Goal: Ask a question

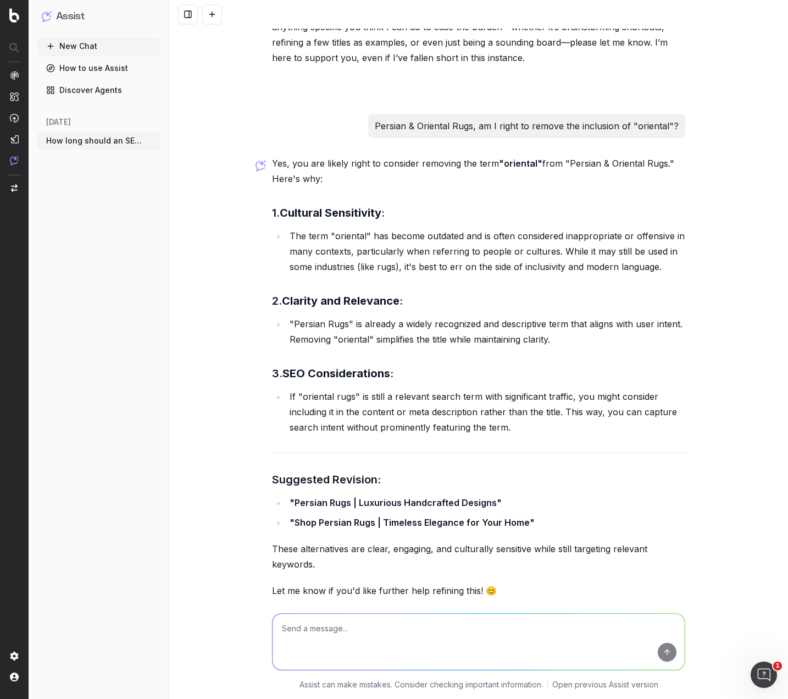
scroll to position [10142, 0]
click at [350, 628] on textarea at bounding box center [479, 641] width 412 height 56
paste textarea "Good morning [PERSON_NAME], please let me know when you can next install Win11,…"
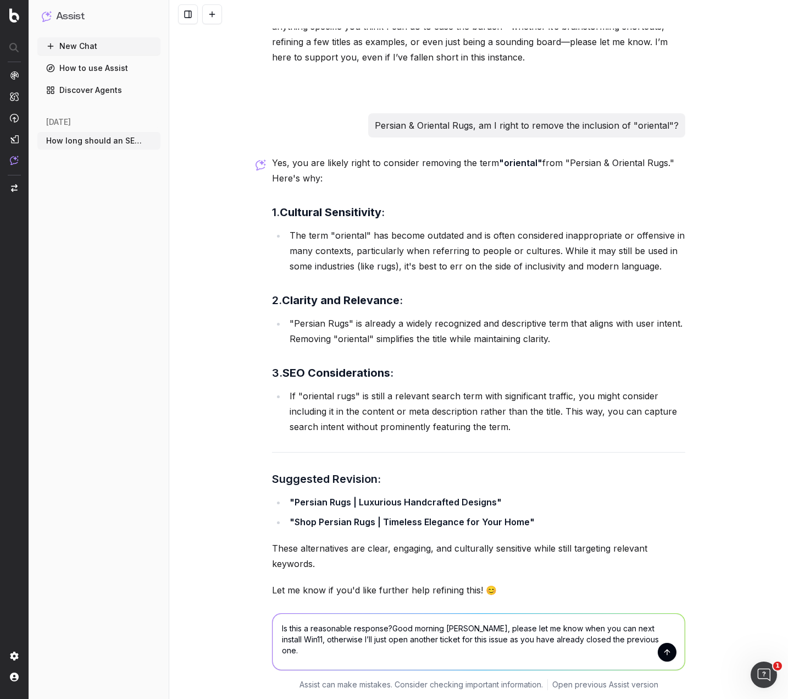
click at [389, 628] on textarea "Is this a reasonable response?Good morning [PERSON_NAME], please let me know wh…" at bounding box center [479, 641] width 412 height 56
click at [460, 628] on textarea "Is this a reasonable response? Good morning [PERSON_NAME], please let me know w…" at bounding box center [479, 641] width 412 height 56
type textarea "Is this a reasonable response? Good morning IT WORKER NAME, please let me know …"
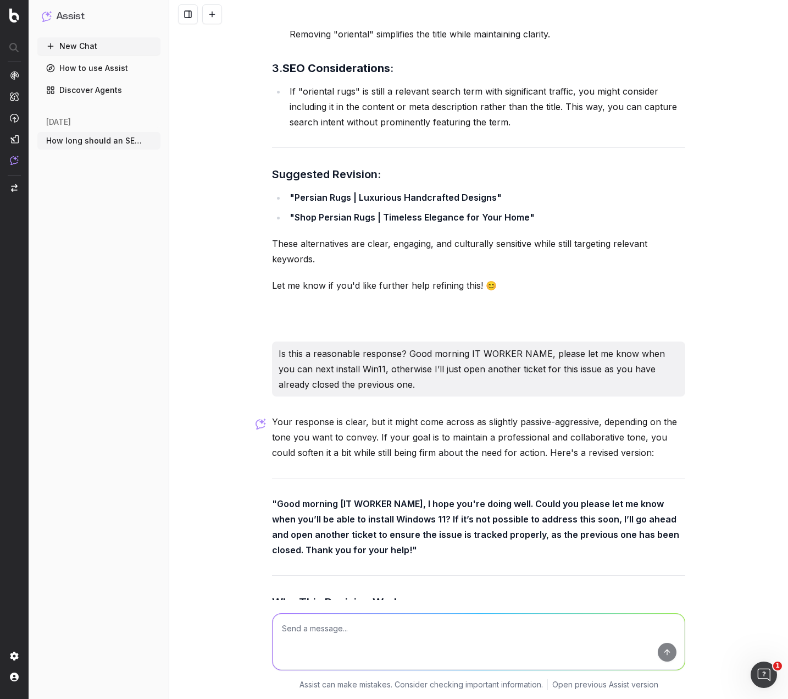
scroll to position [10437, 0]
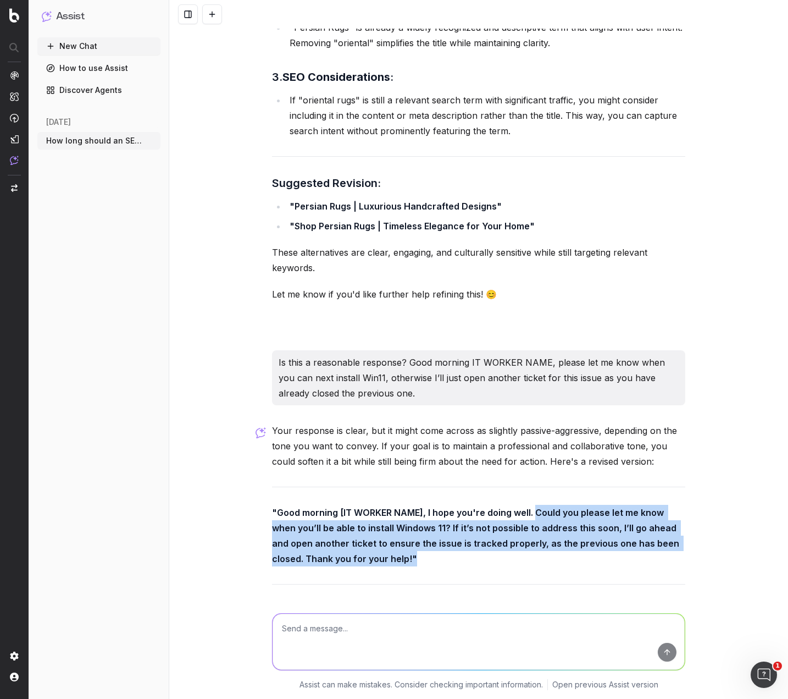
drag, startPoint x: 530, startPoint y: 464, endPoint x: 625, endPoint y: 511, distance: 105.9
click at [625, 511] on p ""Good morning [IT WORKER NAME], I hope you're doing well. Could you please let …" at bounding box center [478, 536] width 413 height 62
copy strong "Could you please let me know when you’ll be able to install Windows 11? If it’s…"
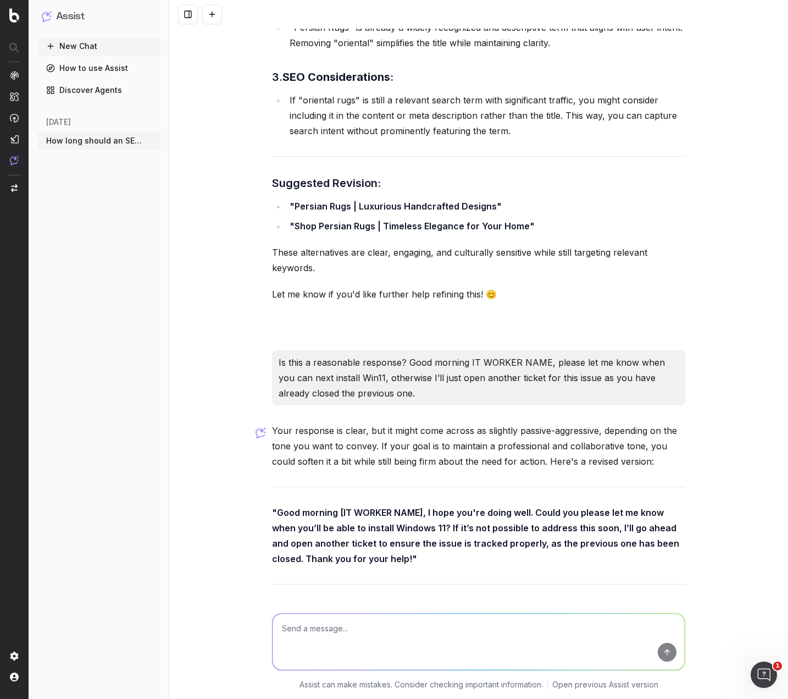
click at [331, 611] on div at bounding box center [479, 639] width 422 height 79
click at [330, 630] on textarea at bounding box center [479, 641] width 412 height 56
paste textarea "Good morning [PERSON_NAME], could you please let me know when you’ll be able to…"
type textarea "Rate: Good morning [PERSON_NAME], could you please let me know when you’ll be a…"
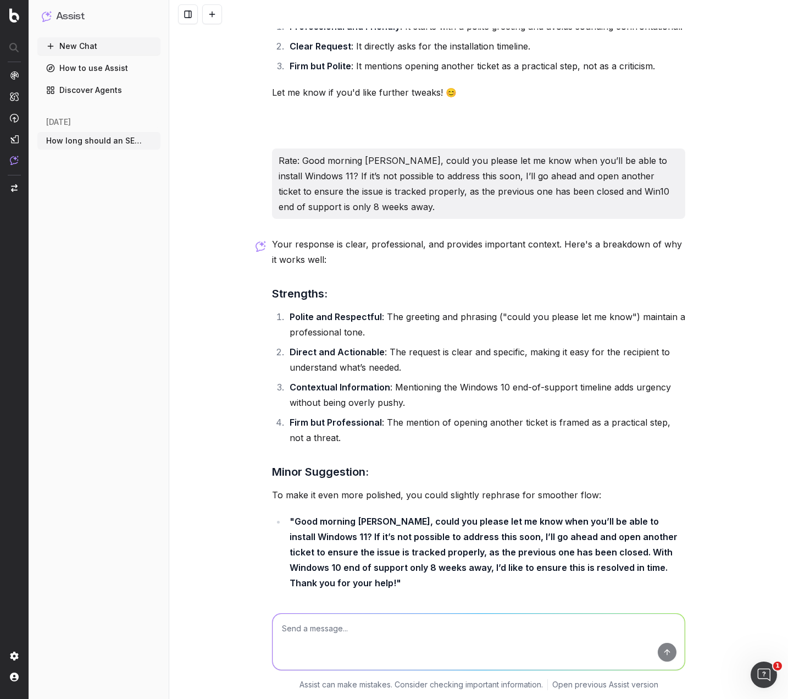
scroll to position [10990, 0]
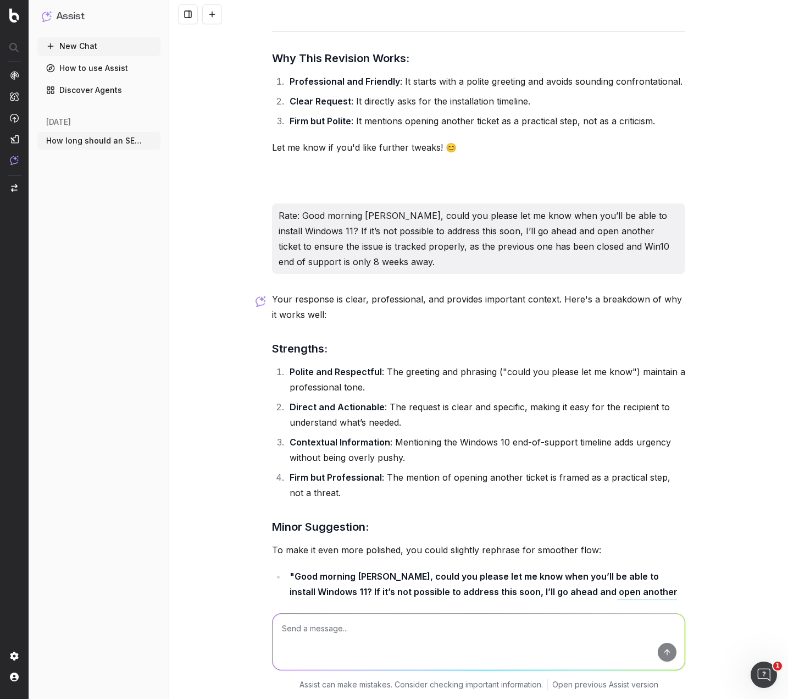
drag, startPoint x: 555, startPoint y: 558, endPoint x: 575, endPoint y: 575, distance: 26.1
click at [575, 575] on strong ""Good morning [PERSON_NAME], could you please let me know when you’ll be able t…" at bounding box center [485, 607] width 390 height 73
copy strong "With Windows 10 end of support only 8 weeks away, I’d like to ensure this is re…"
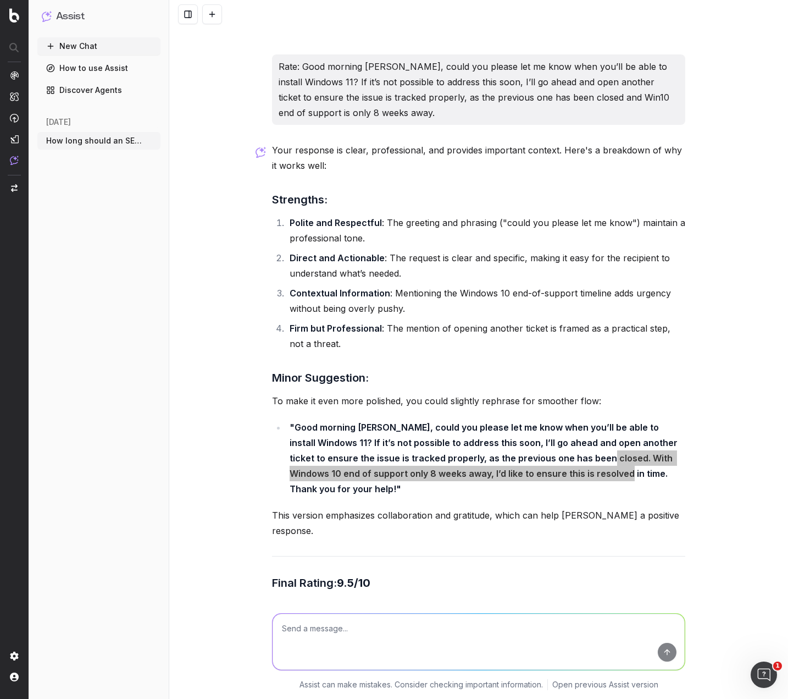
scroll to position [11155, 0]
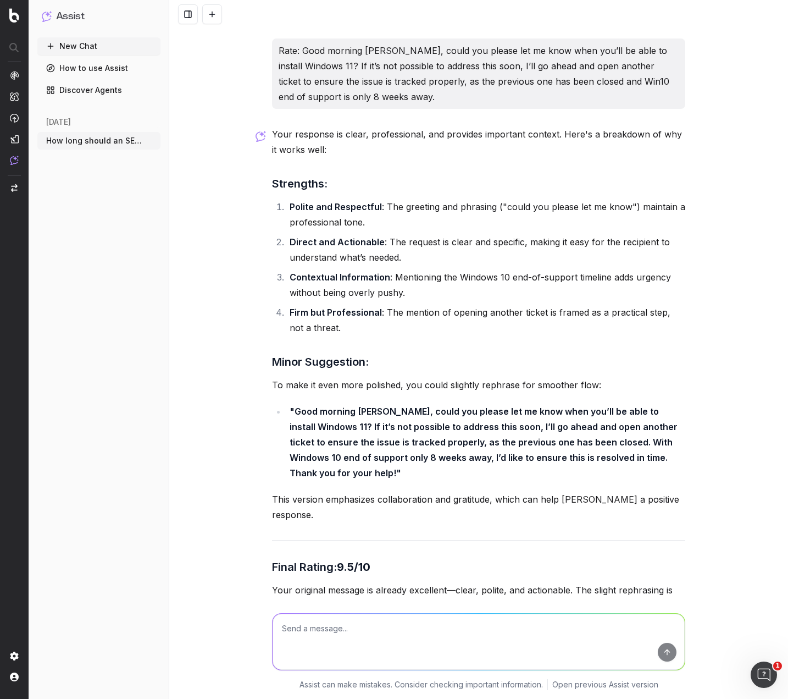
click at [420, 622] on textarea at bounding box center [479, 641] width 412 height 56
type textarea "I"
click at [352, 630] on textarea at bounding box center [479, 641] width 412 height 56
paste textarea "so I l push it around 5 please make sure the laptop is connected via LAN (hard …"
type textarea "so I l push it around 5 please make sure the laptop is connected via LAN (hard …"
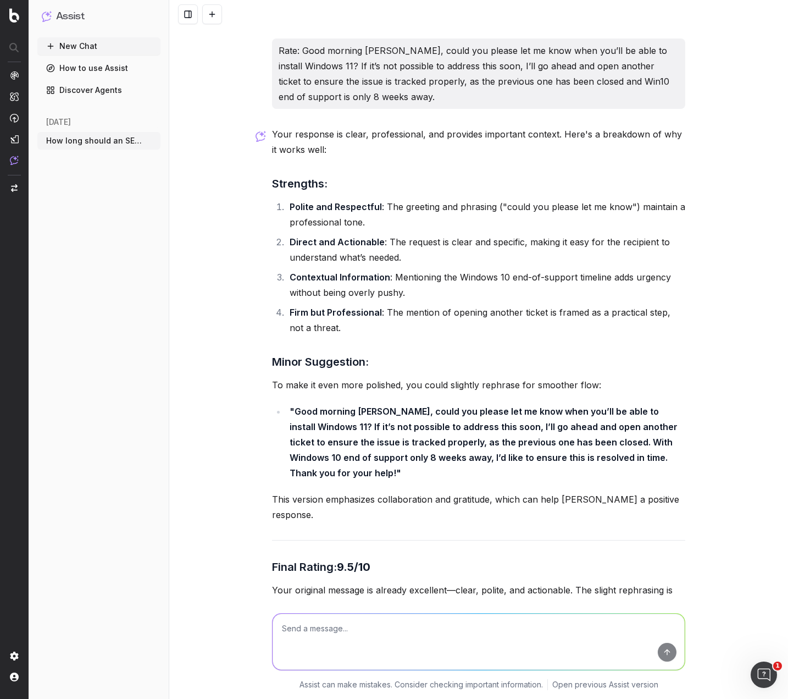
drag, startPoint x: 389, startPoint y: 639, endPoint x: 386, endPoint y: 630, distance: 9.4
click at [387, 635] on textarea at bounding box center [479, 641] width 412 height 56
paste textarea "Hi Callum Abhi from HNIT Reg: Windows 11 upgrade Hi [PERSON_NAME], sorry for th…"
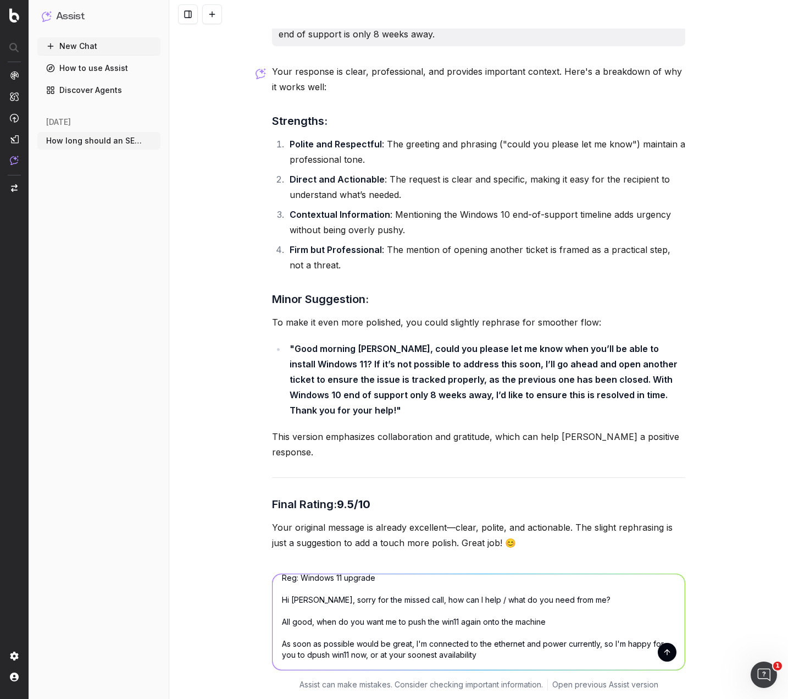
scroll to position [66, 0]
click at [496, 623] on textarea "Hi Callum Abhi from HNIT Reg: Windows 11 upgrade Hi [PERSON_NAME], sorry for th…" at bounding box center [479, 622] width 412 height 96
paste textarea "It involves a downtime as well Are you happy to leave your computer overnight i…"
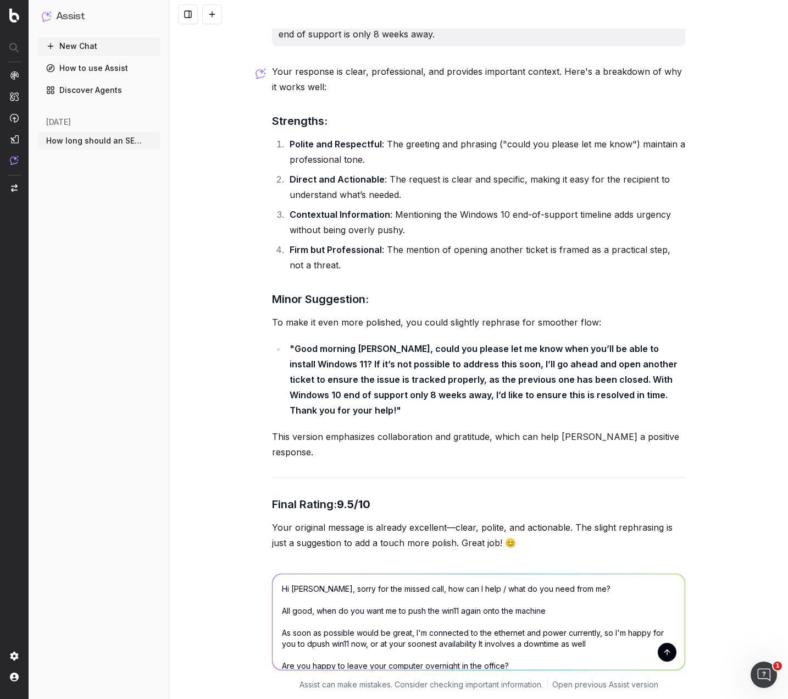
scroll to position [211, 0]
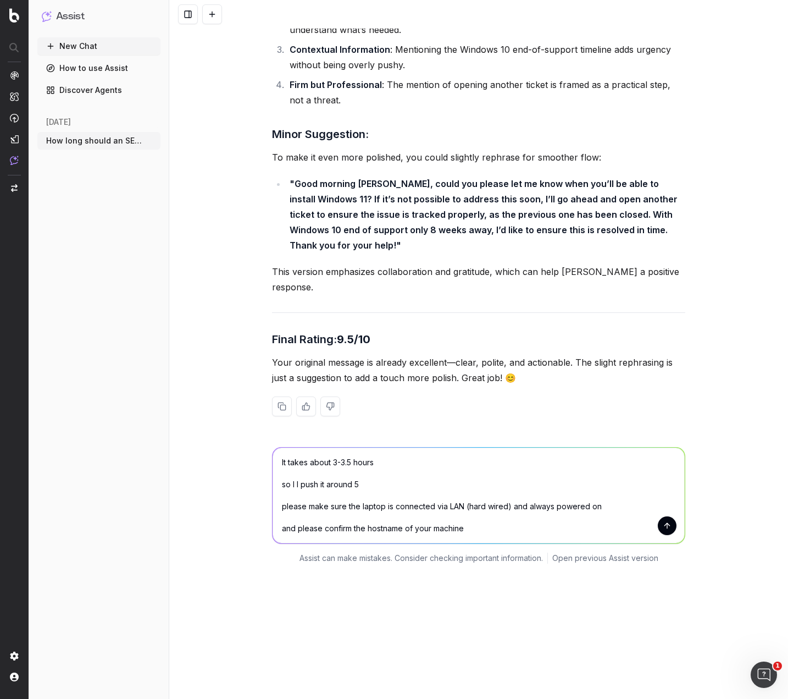
click at [542, 468] on textarea "Hi Callum Abhi from HNIT Reg: Windows 11 upgrade Hi [PERSON_NAME], sorry for th…" at bounding box center [479, 495] width 412 height 96
paste textarea "Sounds like a plan, thank you [PERSON_NAME], I'll make sure there's no power sa…"
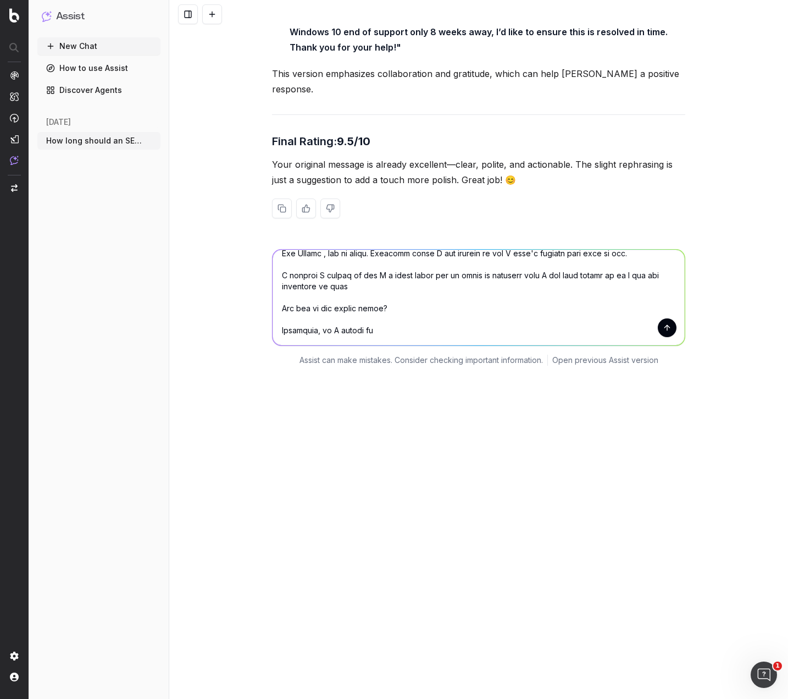
click at [461, 257] on textarea at bounding box center [479, 298] width 412 height 96
click at [448, 268] on textarea at bounding box center [479, 298] width 412 height 96
paste textarea "Hey [PERSON_NAME] no worries, sorry for the radio silence I've been sick on sic…"
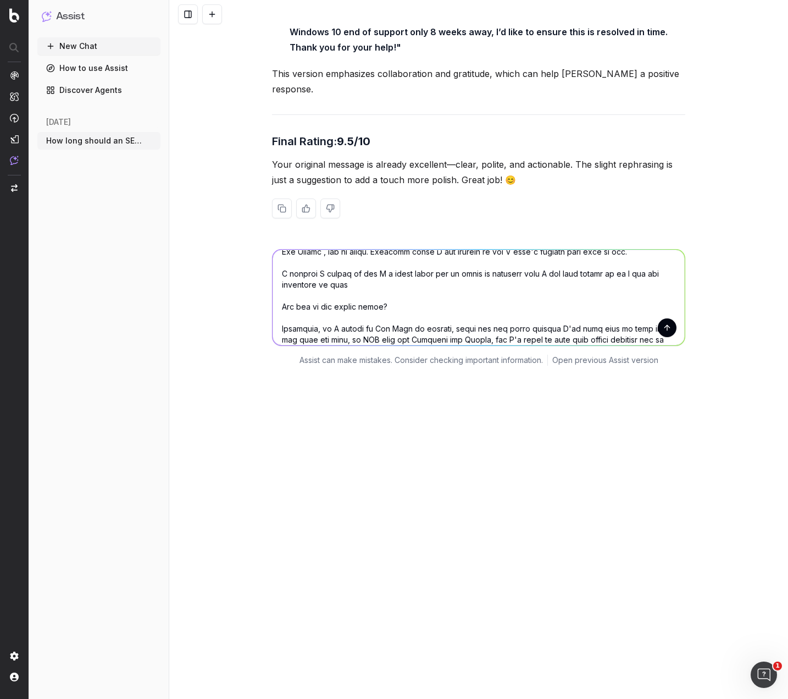
scroll to position [507, 0]
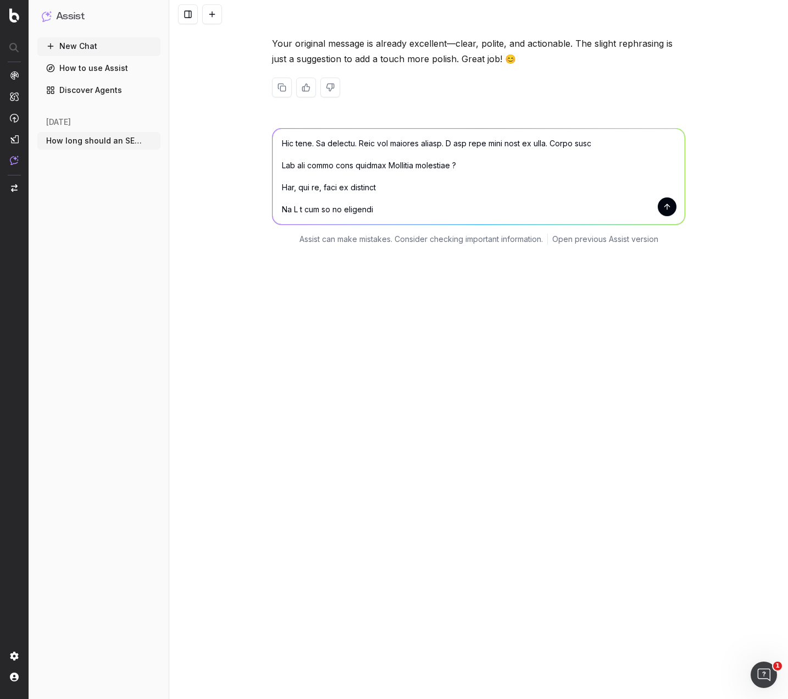
click at [406, 147] on textarea at bounding box center [479, 177] width 412 height 96
paste textarea "Good morning [PERSON_NAME], is there any chance we could push the Win11 update …"
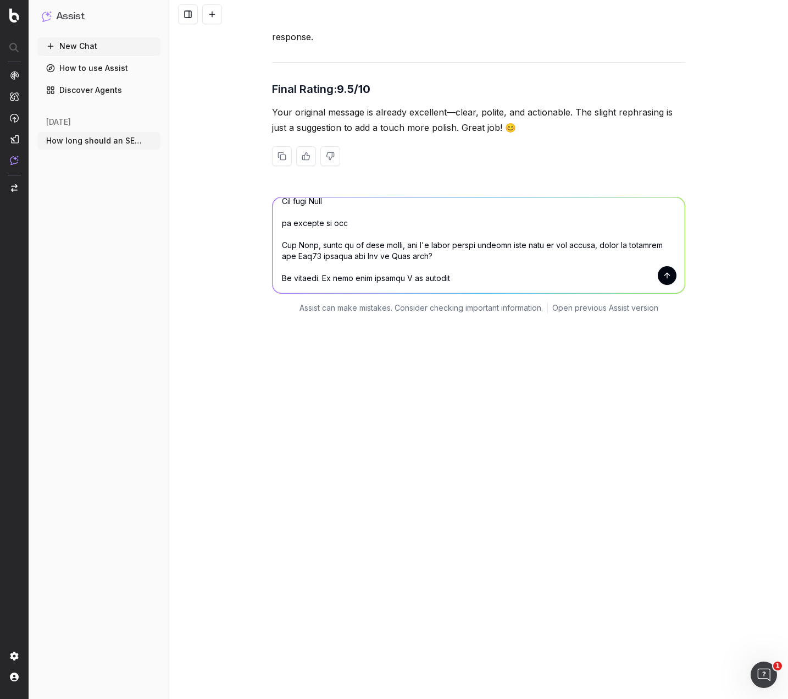
scroll to position [11569, 0]
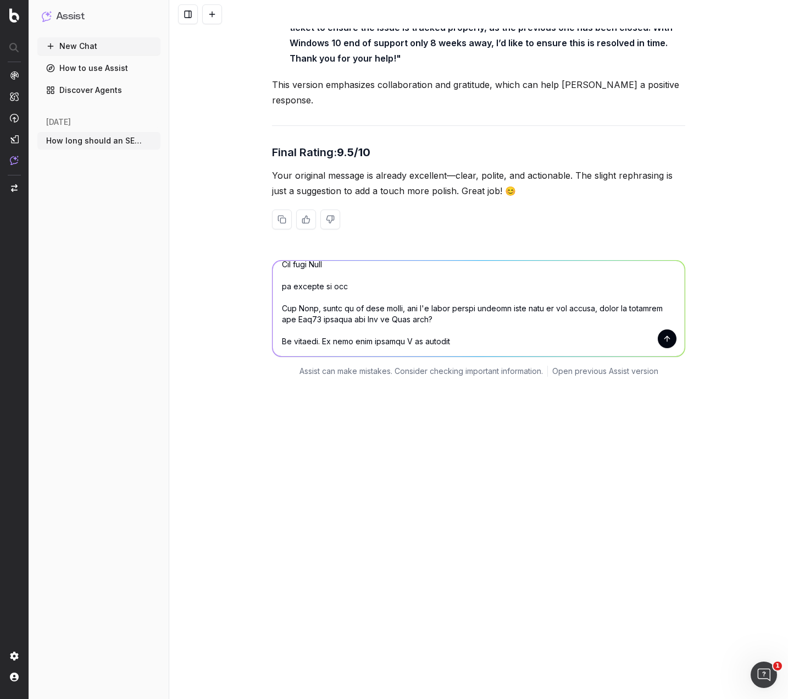
click at [486, 275] on textarea at bounding box center [479, 309] width 412 height 96
paste textarea "Thank you, I promise to be in-office, connected and ready for the upgrade [DATE…"
type textarea "Hi Callum Abhi from HNIT Reg: Windows 11 upgrade Hi [PERSON_NAME], sorry for th…"
click at [667, 329] on button "submit" at bounding box center [667, 338] width 19 height 19
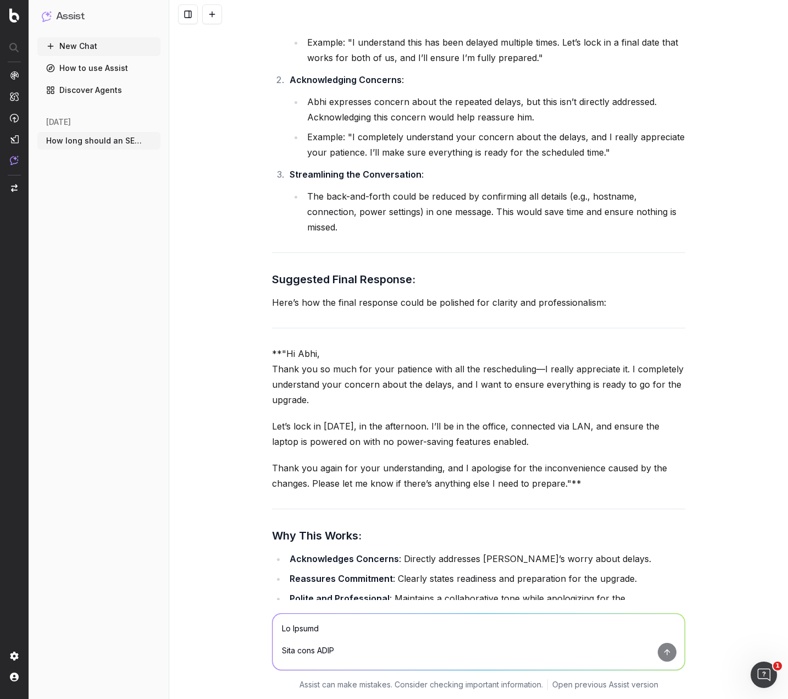
scroll to position [13204, 0]
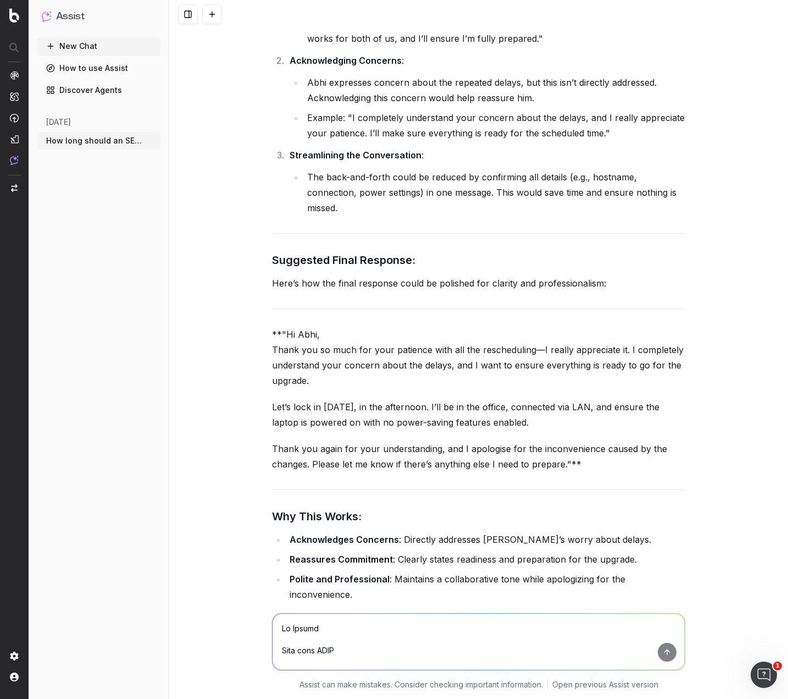
click at [386, 625] on textarea at bounding box center [479, 641] width 412 height 56
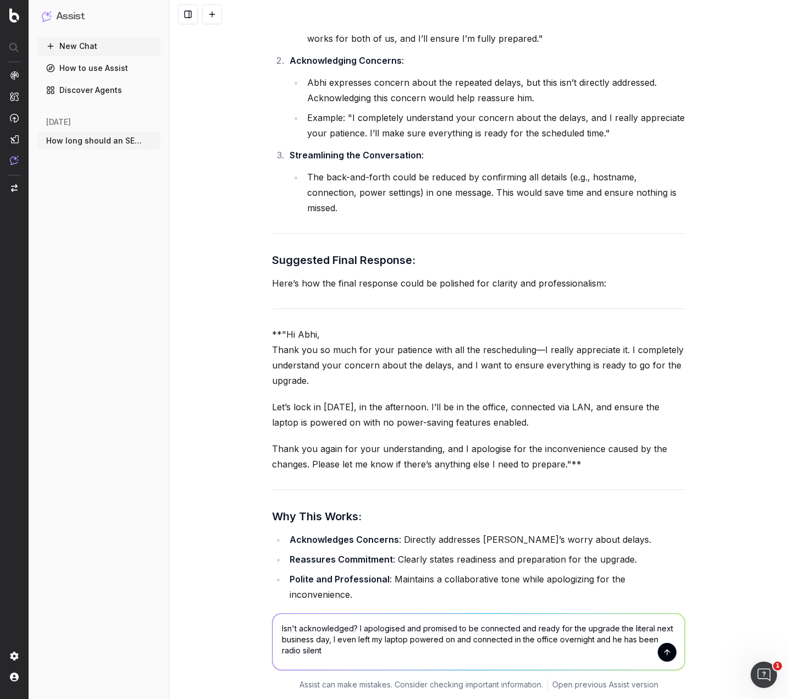
type textarea "Isn't acknowledged? I apologised and promised to be connected and ready for the…"
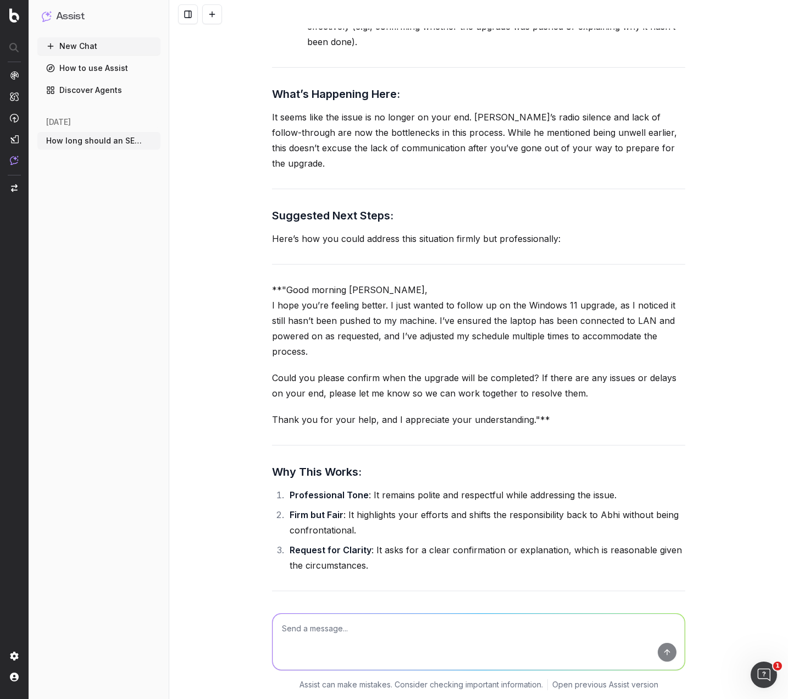
scroll to position [14253, 0]
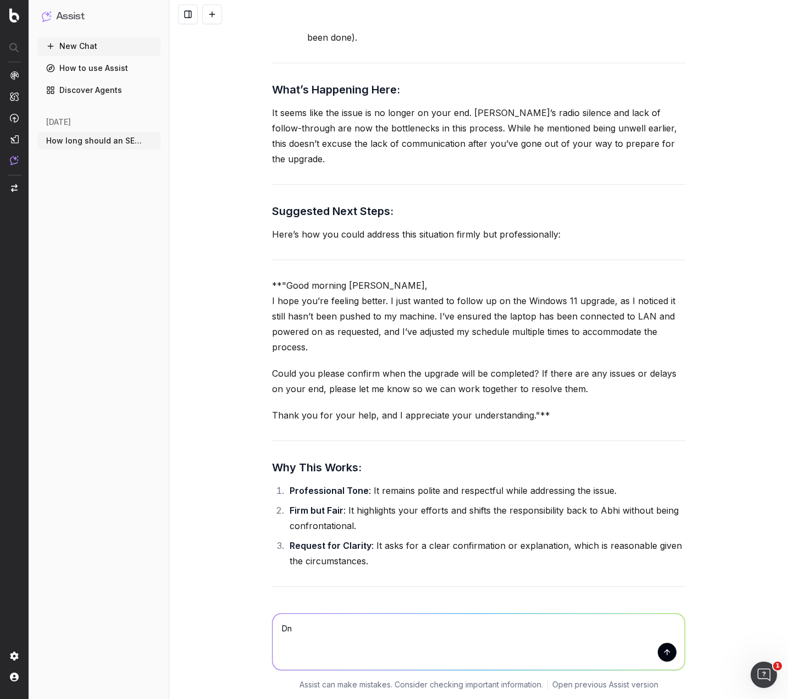
type textarea "D"
drag, startPoint x: 553, startPoint y: 627, endPoint x: 488, endPoint y: 627, distance: 64.9
click at [487, 627] on textarea "The fact is, he closed the ticket before solving the issue, so now it's cou" at bounding box center [479, 641] width 412 height 56
click at [320, 643] on textarea "The fact is, he closed the ticket before solving the issue on 28/07 so it could…" at bounding box center [479, 641] width 412 height 56
type textarea "The fact is, he closed the ticket before solving the issue on 28/07 so it could…"
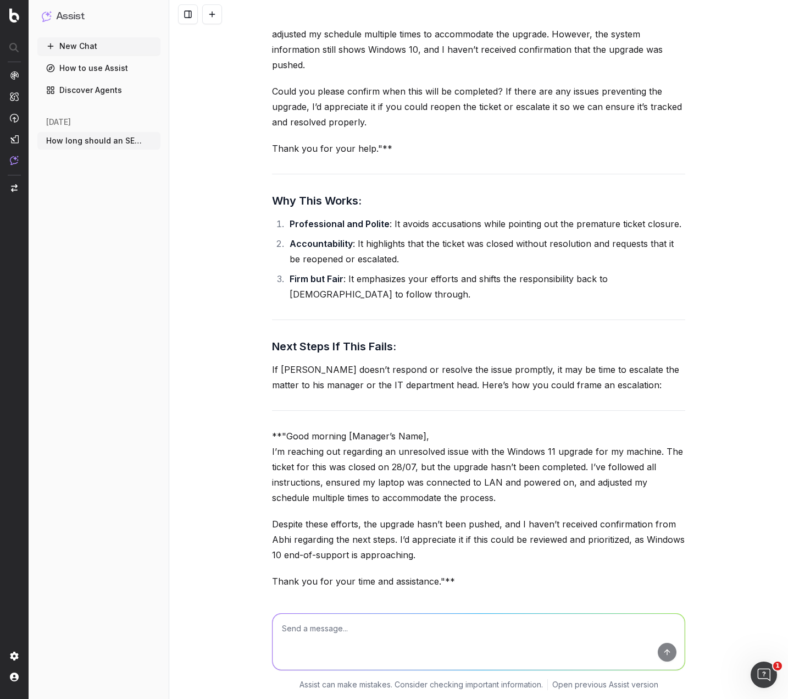
scroll to position [15289, 0]
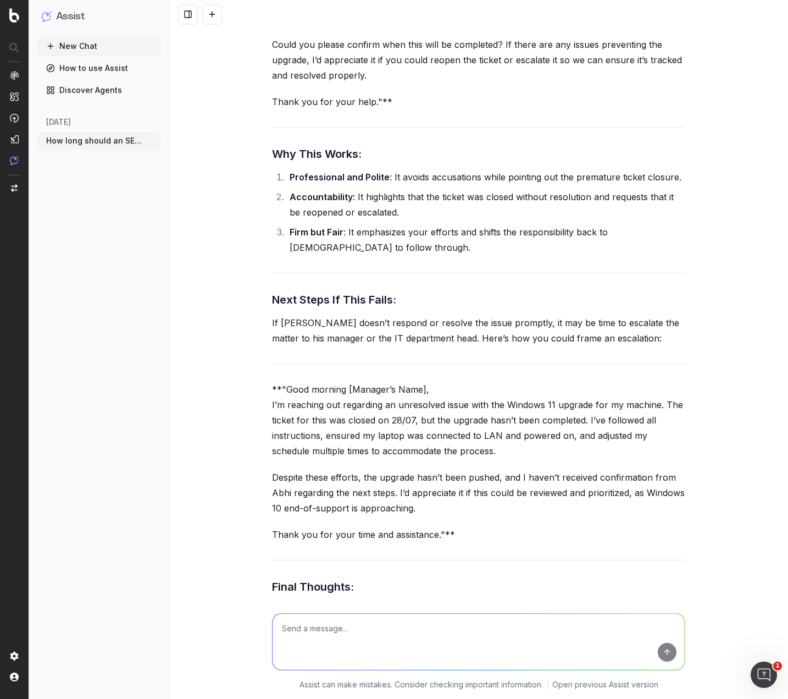
click at [371, 635] on textarea at bounding box center [479, 641] width 412 height 56
click at [397, 632] on textarea "Well know, I still feel" at bounding box center [479, 641] width 412 height 56
paste textarea "Good morning [PERSON_NAME], could you please let me know when you’ll be able to…"
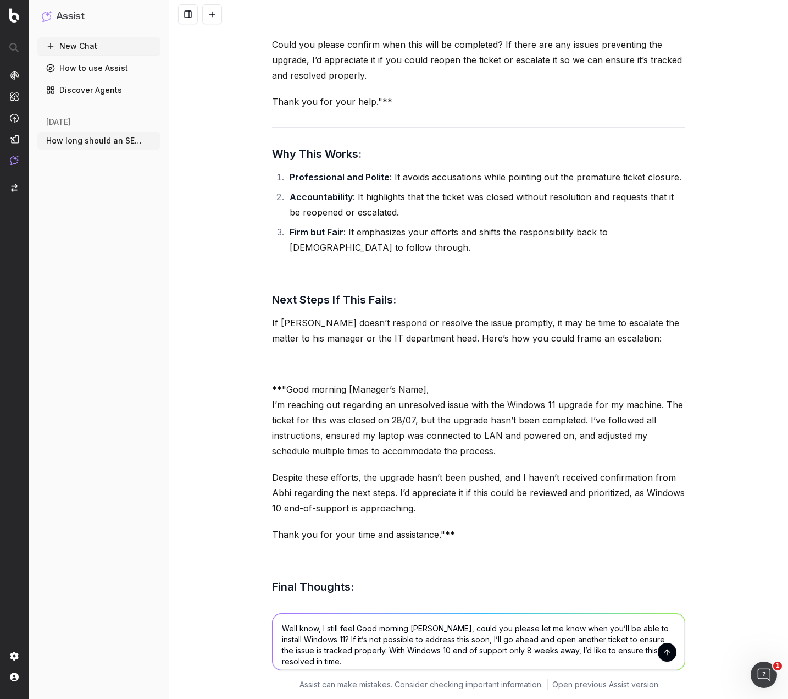
scroll to position [15296, 0]
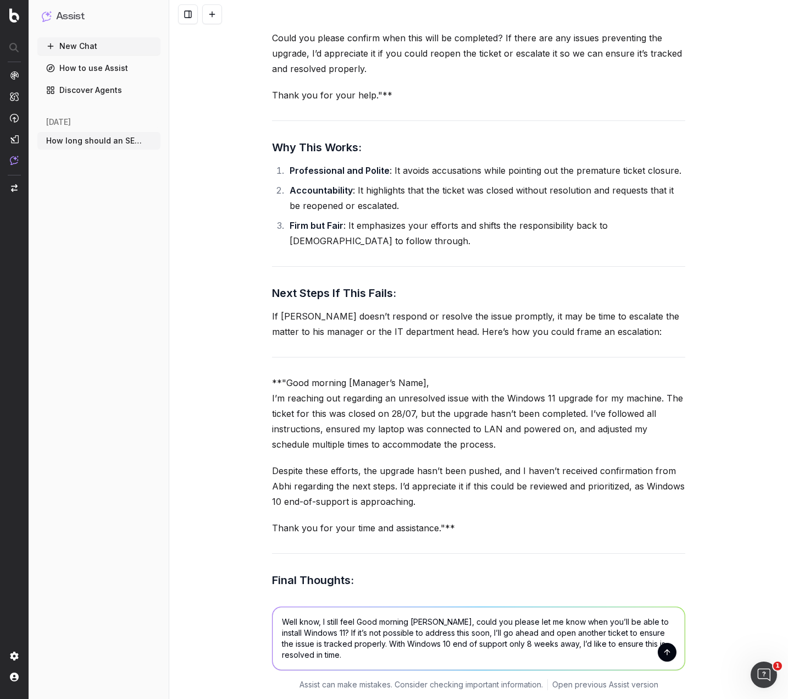
click at [355, 621] on textarea "Well know, I still feel Good morning [PERSON_NAME], could you please let me kno…" at bounding box center [479, 638] width 412 height 63
click at [351, 647] on textarea "Well know, I still feel "Good morning [PERSON_NAME], could you please let me kn…" at bounding box center [479, 638] width 412 height 63
click at [353, 654] on textarea "Well know, I still feel "Good morning [PERSON_NAME], could you please let me kn…" at bounding box center [479, 638] width 412 height 63
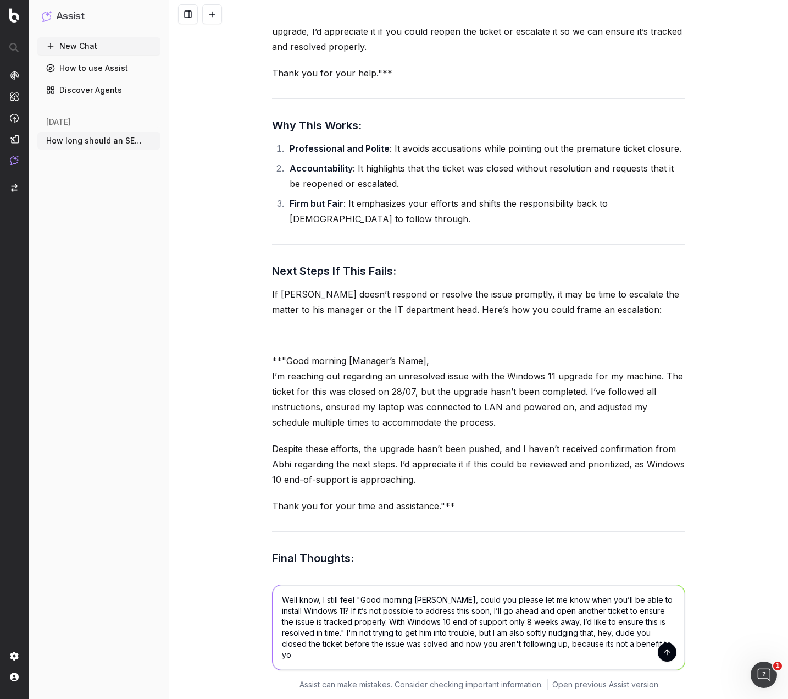
type textarea "Well know, I still feel "Good morning [PERSON_NAME], could you please let me kn…"
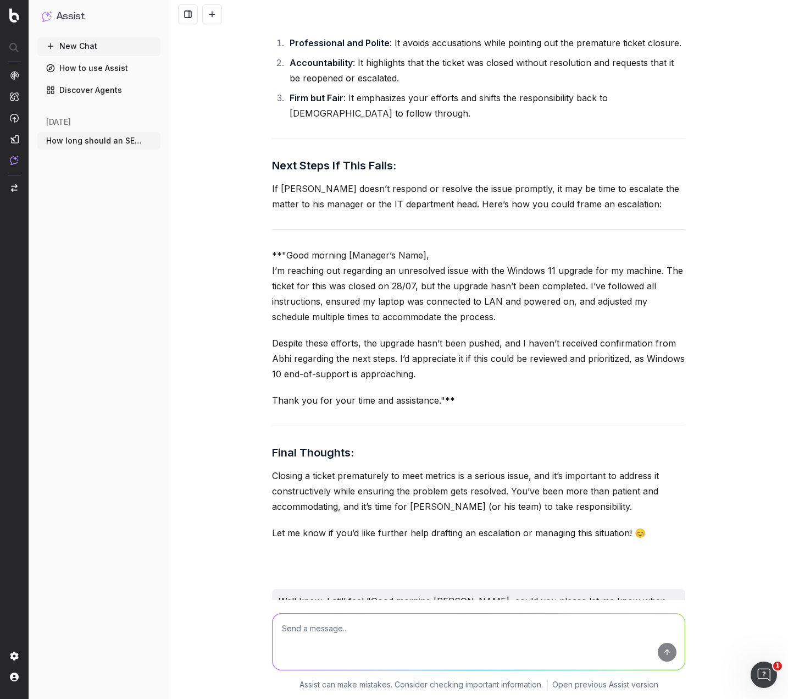
scroll to position [16204, 0]
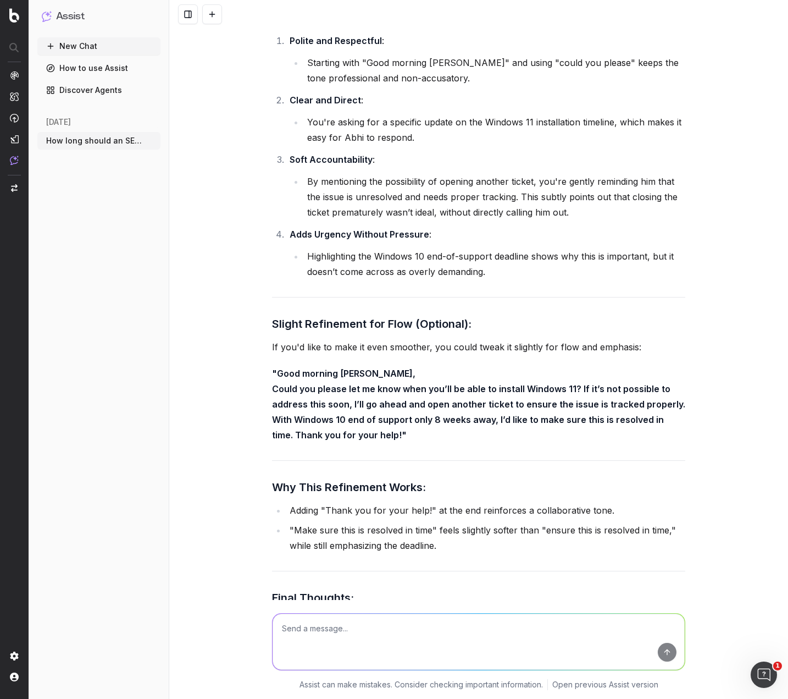
click at [373, 637] on textarea at bounding box center [479, 641] width 412 height 56
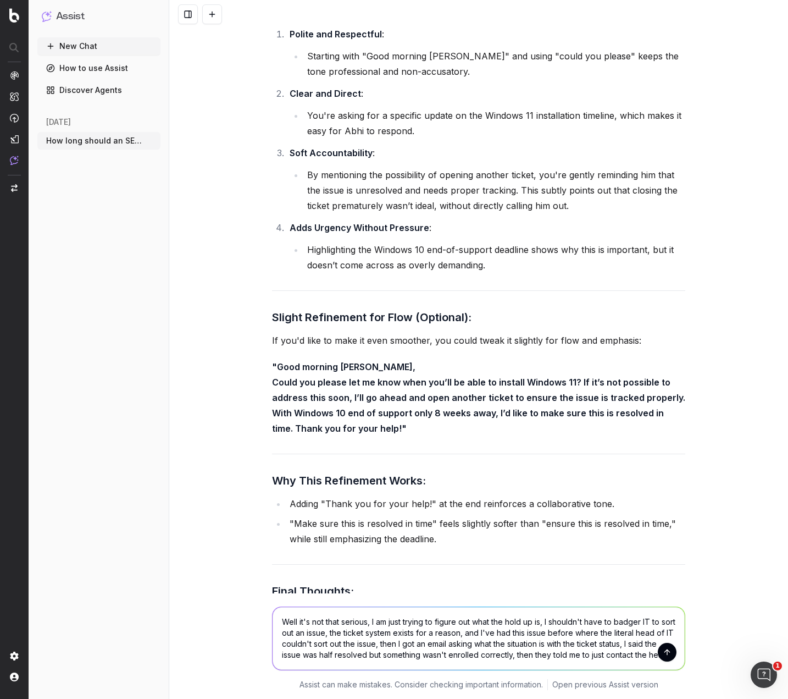
scroll to position [16222, 0]
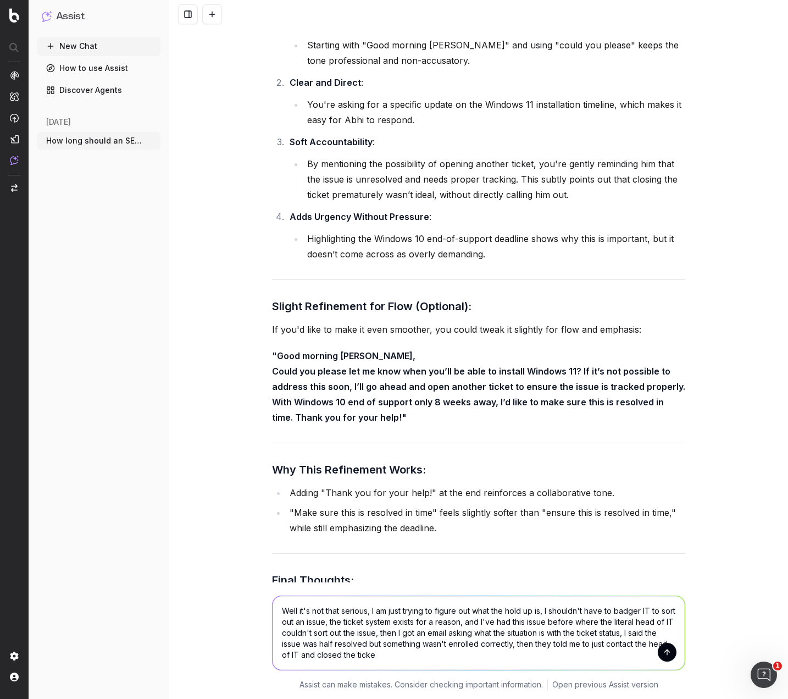
type textarea "Well it's not that serious, I am just trying to figure out what the hold up is,…"
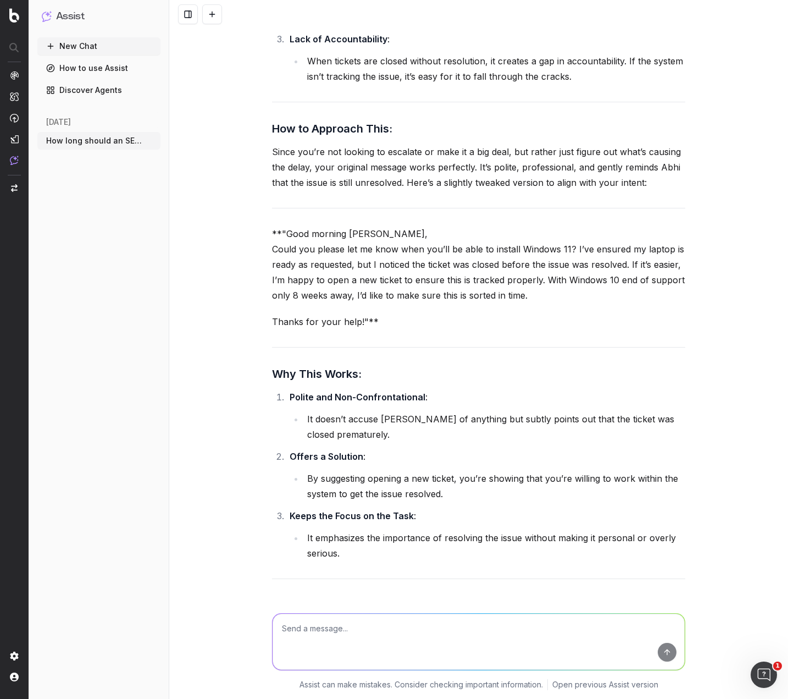
scroll to position [17374, 0]
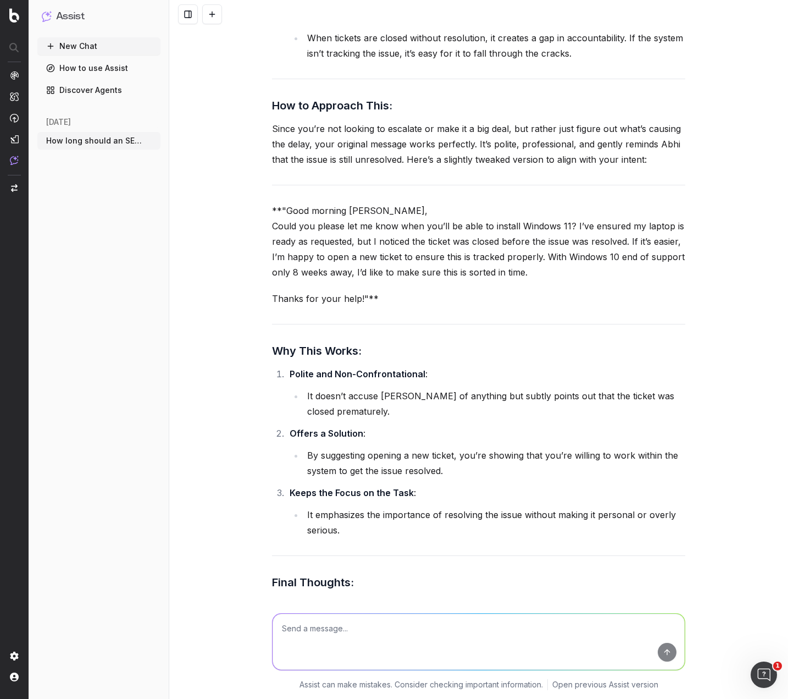
click at [347, 632] on textarea at bounding box center [479, 641] width 412 height 56
paste textarea "Good morning [PERSON_NAME], could you please let me know when you’ll be able to…"
type textarea "Rate: Good morning [PERSON_NAME], could you please let me know when you’ll be a…"
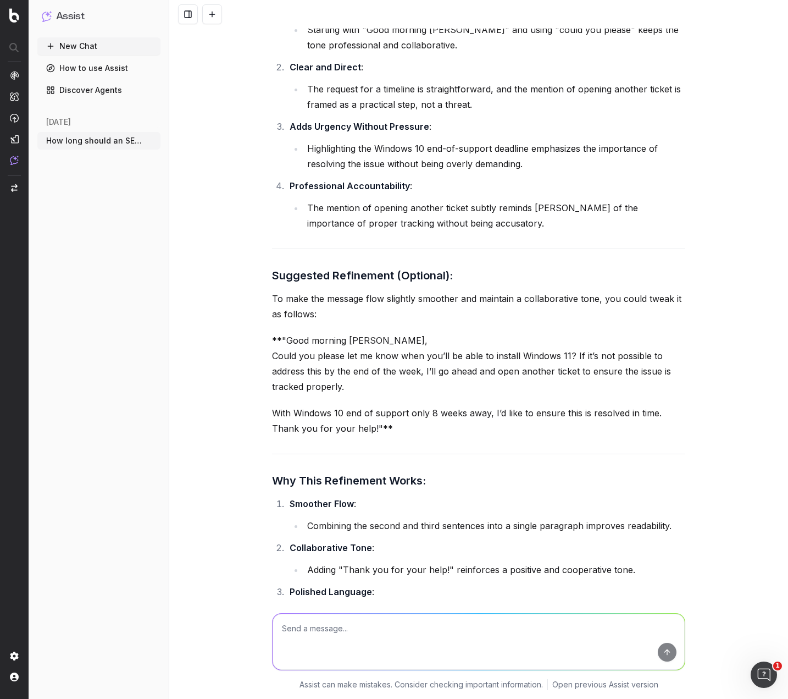
scroll to position [18397, 0]
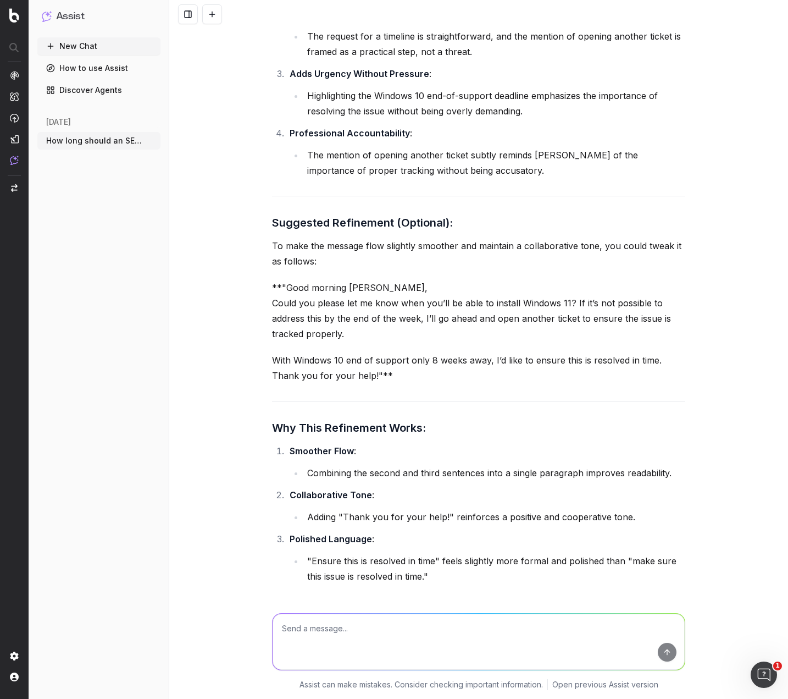
click at [374, 632] on textarea at bounding box center [479, 641] width 412 height 56
paste textarea "Good morning [PERSON_NAME], could you please let me know when you’ll be able to…"
type textarea "Rate: Good morning [PERSON_NAME], could you please let me know when you’ll be a…"
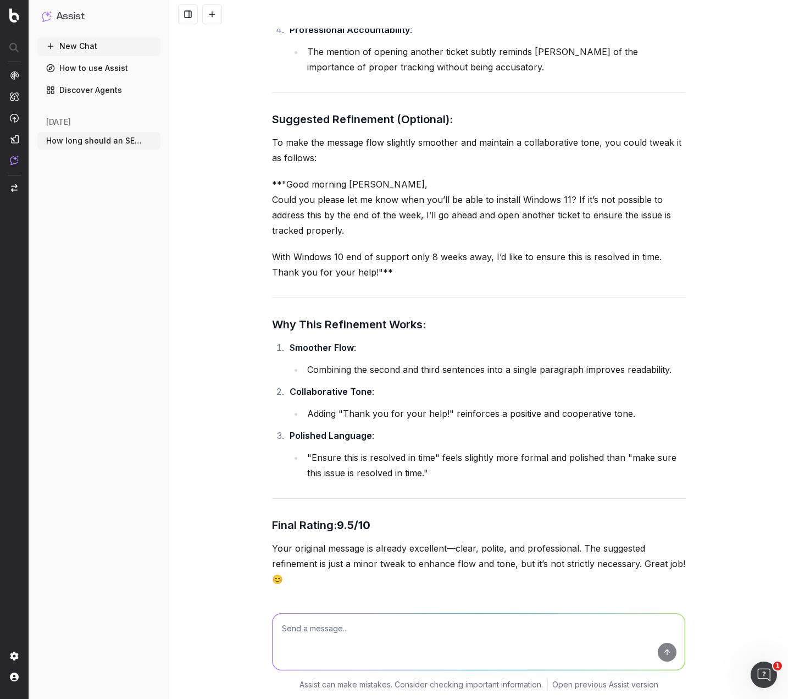
scroll to position [19395, 0]
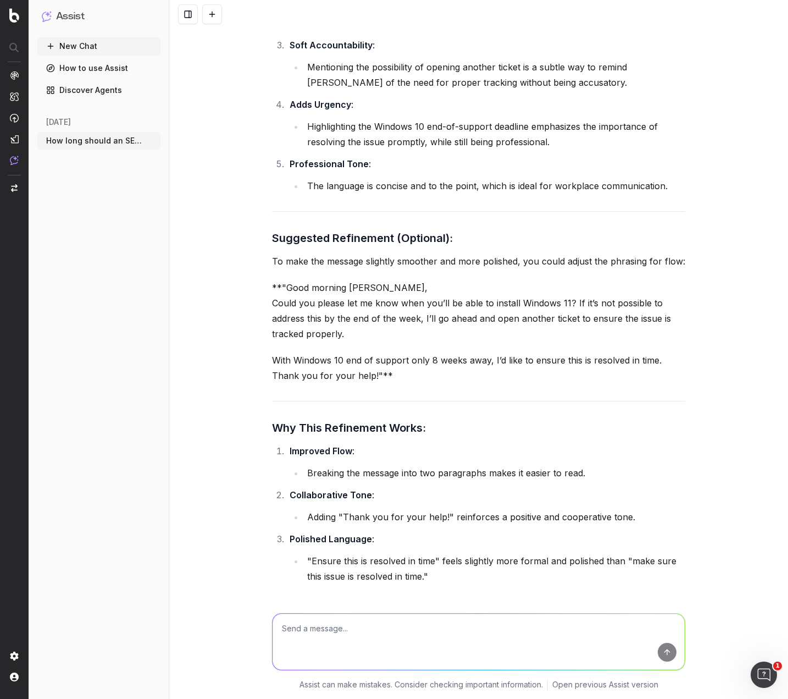
click at [315, 656] on textarea at bounding box center [479, 641] width 412 height 56
click at [334, 630] on textarea at bounding box center [479, 641] width 412 height 56
paste textarea "Good morning [PERSON_NAME], Could you please let me know when you’ll be able to…"
type textarea "Rate:Good morning [PERSON_NAME], Could you please let me know when you’ll be ab…"
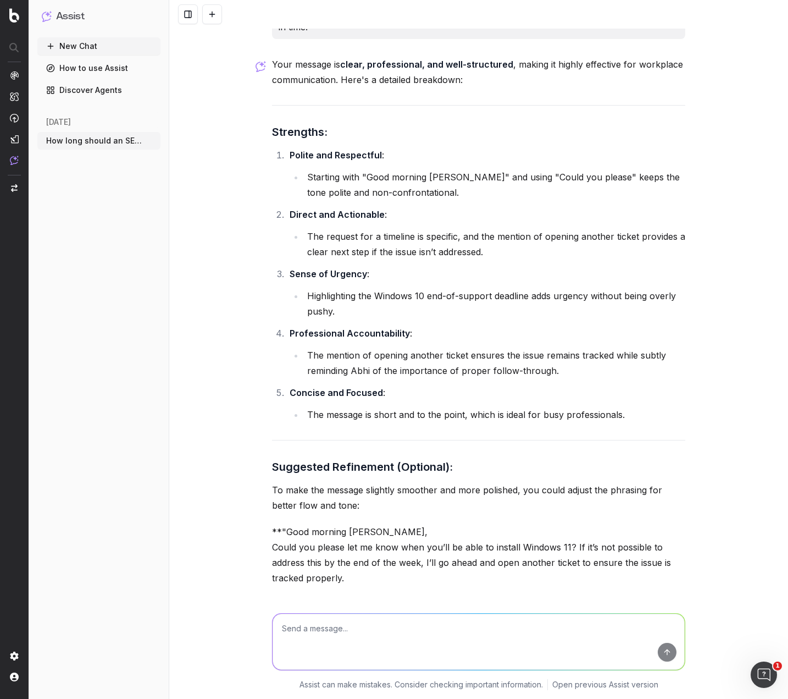
scroll to position [20215, 0]
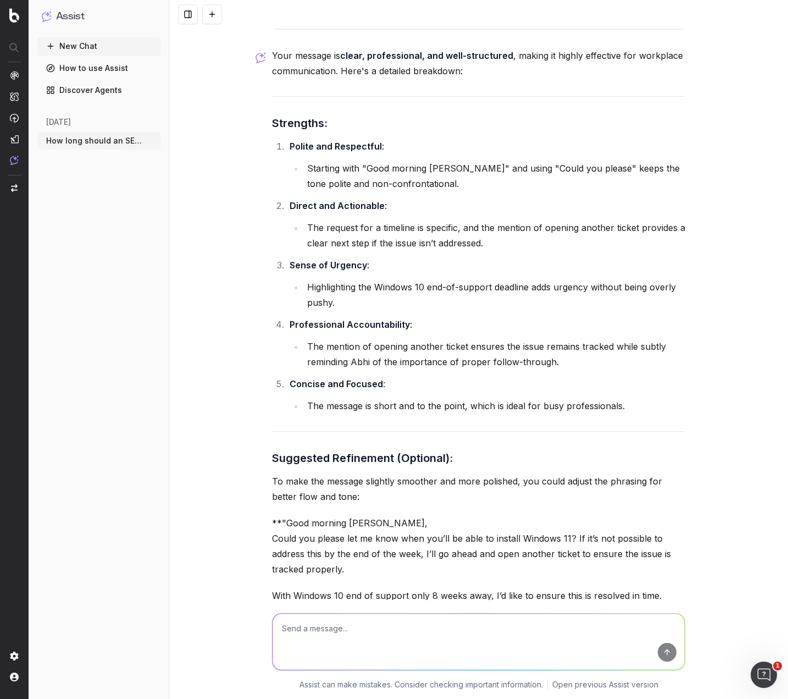
click at [326, 629] on textarea at bounding box center [479, 641] width 412 height 56
paste textarea "Good morning [PERSON_NAME], Could you please let me know when you’ll be able to…"
type textarea "Rate: Good morning [PERSON_NAME], Could you please let me know when you’ll be a…"
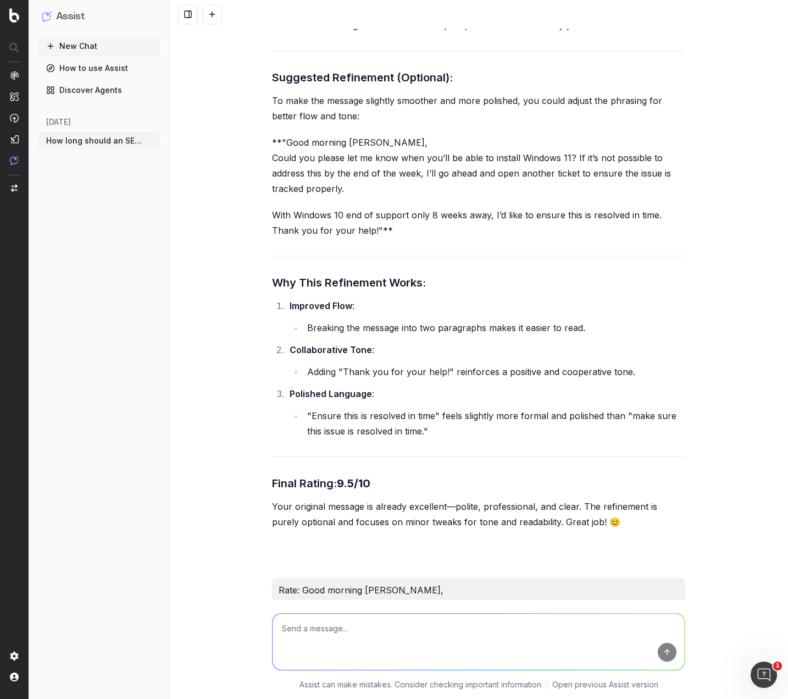
scroll to position [21521, 0]
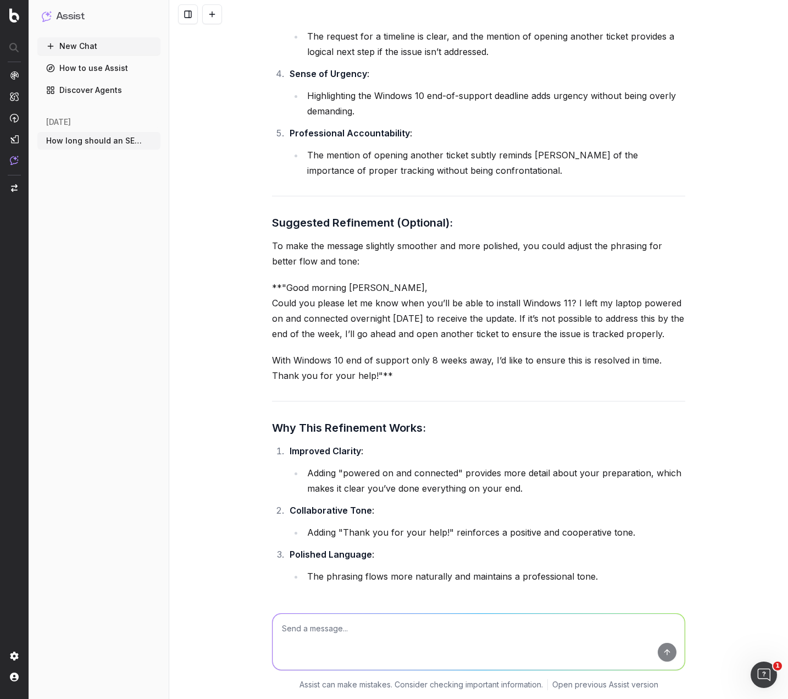
click at [363, 634] on textarea at bounding box center [479, 641] width 412 height 56
paste textarea "Good morning [PERSON_NAME], Could you please let me know when you’ll be able to…"
type textarea "Rate: Good morning [PERSON_NAME], Could you please let me know when you’ll be a…"
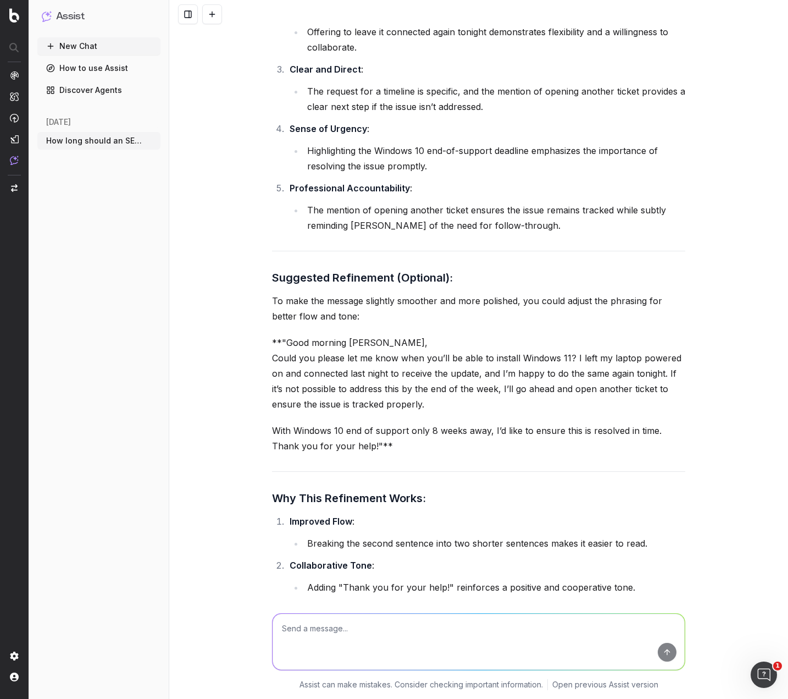
scroll to position [22587, 0]
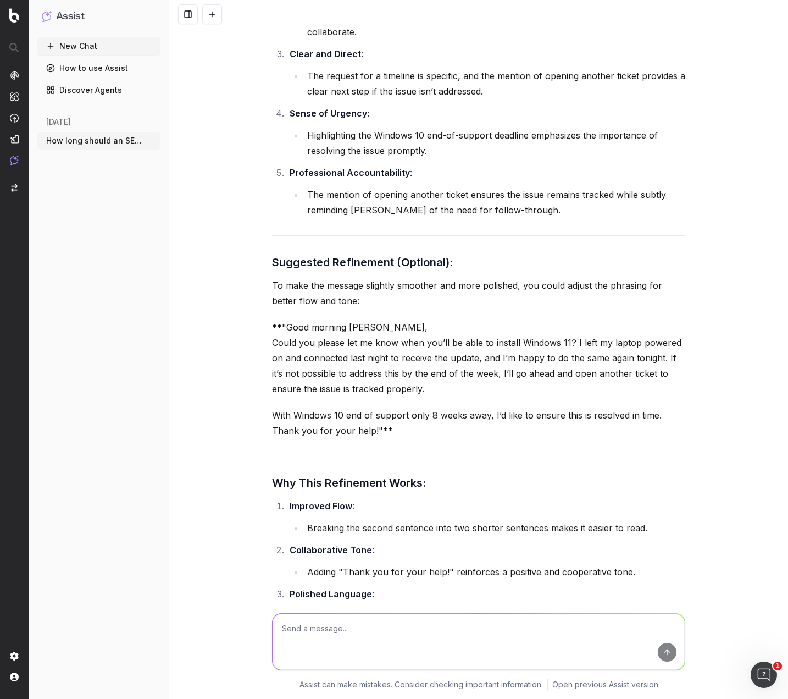
click at [318, 647] on textarea at bounding box center [479, 641] width 412 height 56
paste textarea "Good morning [PERSON_NAME], Could you please let me know when you’ll be able to…"
type textarea "Rate: Good morning [PERSON_NAME], Could you please let me know when you’ll be a…"
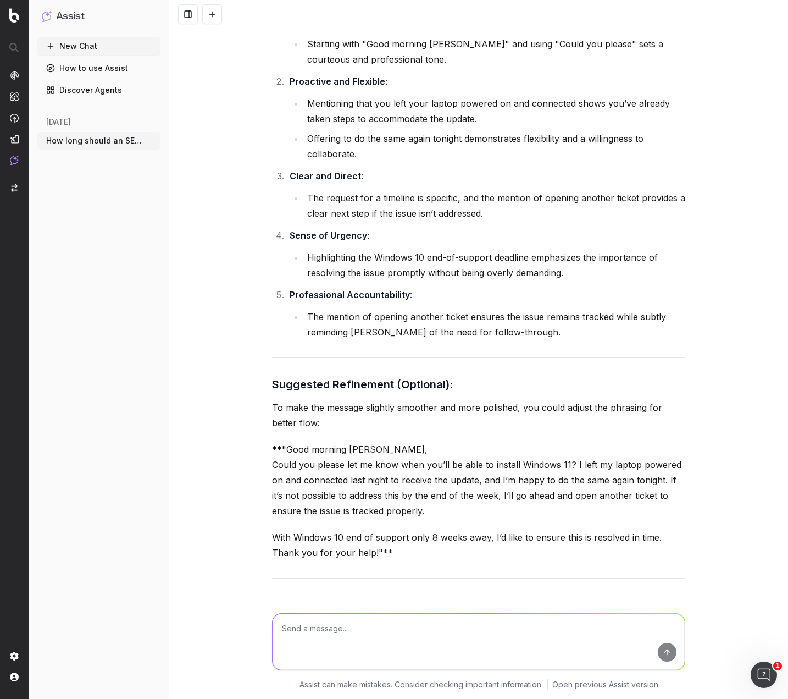
scroll to position [23359, 0]
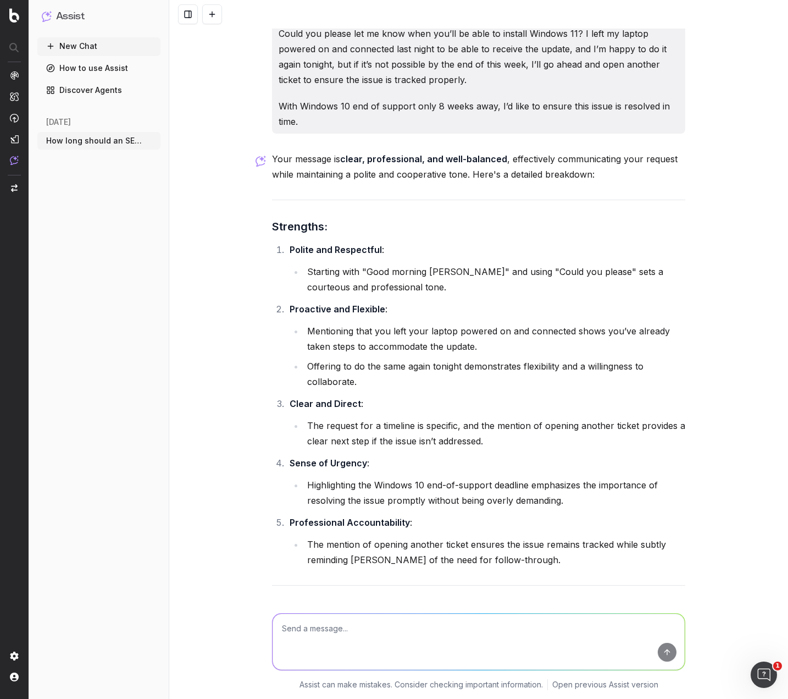
click at [336, 630] on textarea at bounding box center [479, 641] width 412 height 56
paste textarea "Good morning [PERSON_NAME], Could you please let me know when you’ll be able to…"
type textarea "Rate: Good morning [PERSON_NAME], Could you please let me know when you’ll be a…"
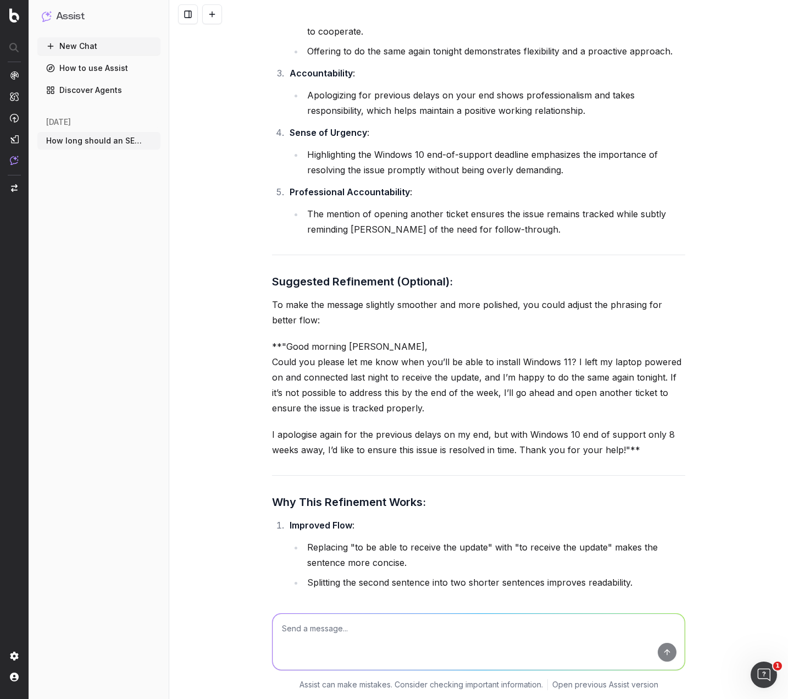
scroll to position [24845, 0]
click at [334, 628] on textarea at bounding box center [479, 641] width 412 height 56
paste textarea "Good morning [PERSON_NAME], Could you please let me know when you’ll be able to…"
type textarea "Rate: Good morning [PERSON_NAME], Could you please let me know when you’ll be a…"
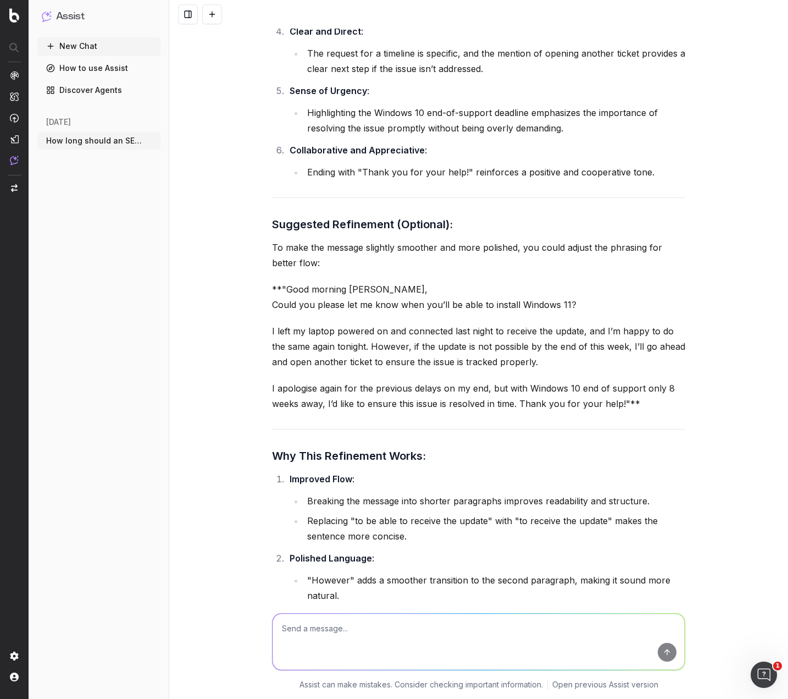
scroll to position [26177, 0]
